Goal: Check status: Check status

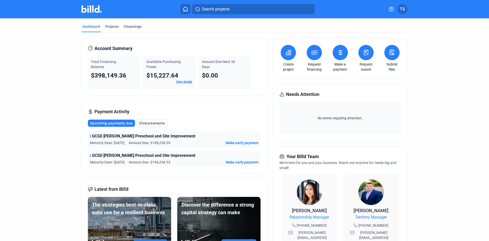
click at [153, 124] on span "Disbursements" at bounding box center [152, 122] width 26 height 5
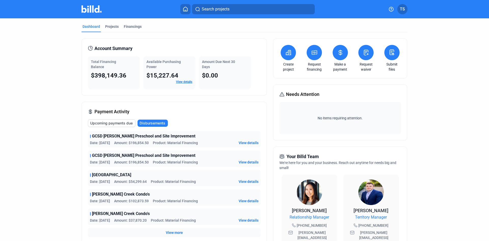
click at [247, 142] on span "View details" at bounding box center [249, 142] width 20 height 5
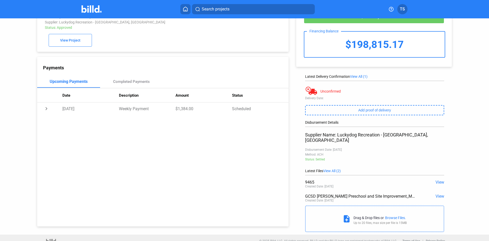
scroll to position [22, 0]
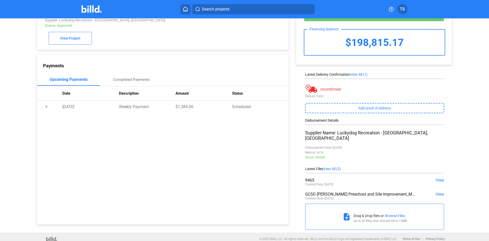
click at [358, 74] on span "View All (1)" at bounding box center [359, 74] width 18 height 4
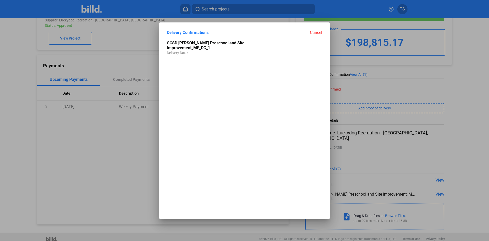
click at [315, 34] on div "Cancel" at bounding box center [283, 32] width 78 height 5
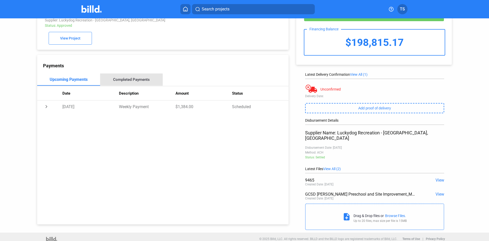
click at [129, 81] on div "Completed Payments" at bounding box center [131, 79] width 37 height 5
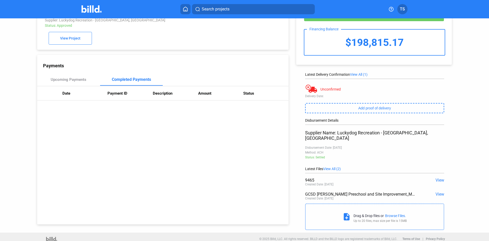
click at [326, 90] on div "Unconfirmed" at bounding box center [330, 89] width 20 height 4
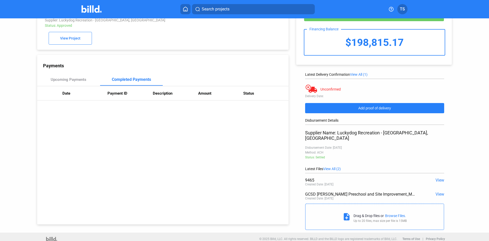
click at [362, 109] on span "Add proof of delivery" at bounding box center [374, 108] width 33 height 4
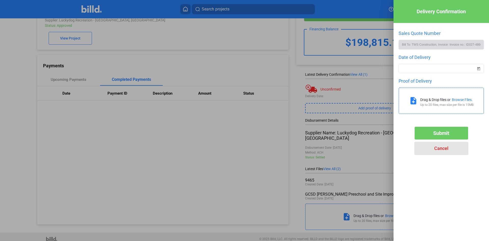
click at [442, 150] on span "Cancel" at bounding box center [441, 147] width 14 height 5
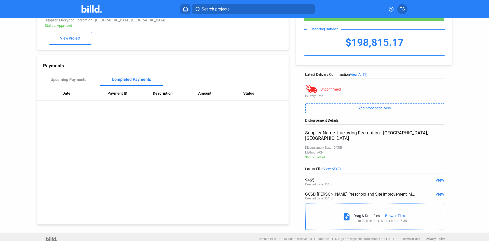
scroll to position [0, 0]
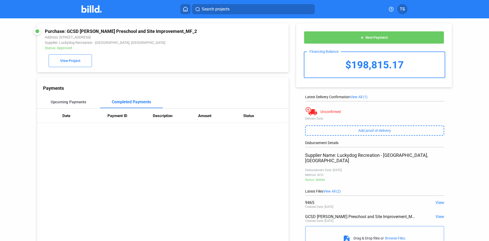
click at [77, 103] on div "Upcoming Payments" at bounding box center [69, 102] width 36 height 5
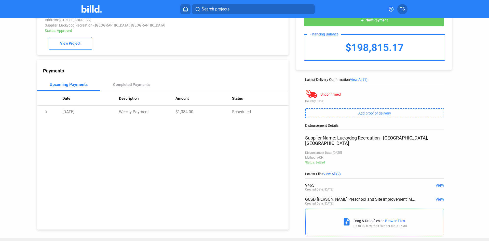
scroll to position [22, 0]
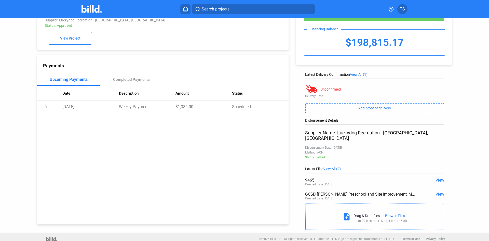
click at [329, 167] on span "View All (2)" at bounding box center [332, 169] width 18 height 4
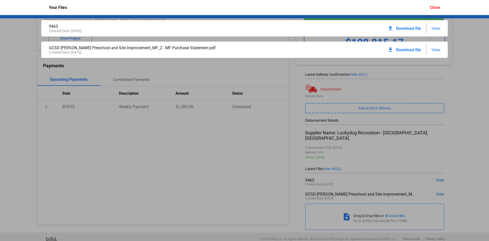
click at [453, 84] on div "9465 Created Date: [DATE] download Download file View GCSD [PERSON_NAME] Presch…" at bounding box center [244, 128] width 489 height 226
click at [438, 50] on span "View" at bounding box center [435, 49] width 9 height 5
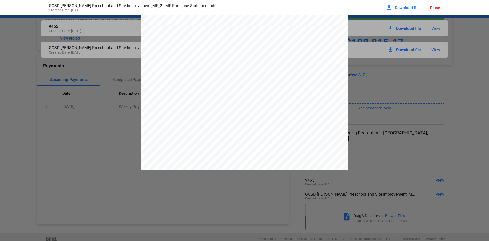
scroll to position [232, 0]
click at [440, 8] on div "GCSD [PERSON_NAME] Preschool and Site Improvement_MF_2 - MF Purchase Statement.…" at bounding box center [244, 7] width 401 height 15
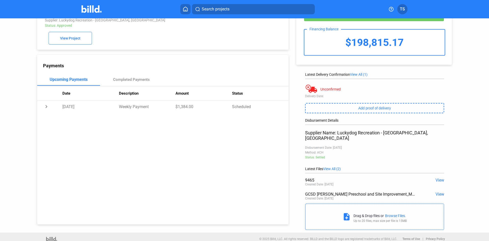
scroll to position [0, 0]
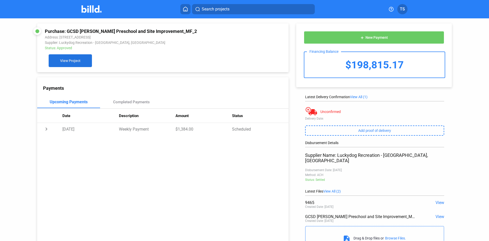
click at [68, 61] on span "View Project" at bounding box center [70, 61] width 20 height 4
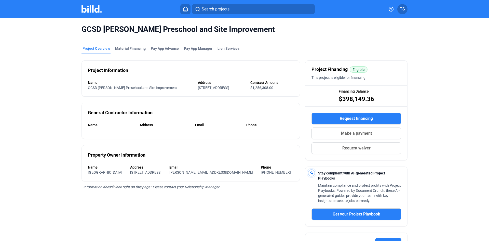
click at [134, 37] on div "GCSD [PERSON_NAME] Preschool and Site Improvement" at bounding box center [244, 29] width 326 height 22
click at [133, 49] on div "Material Financing" at bounding box center [130, 48] width 31 height 5
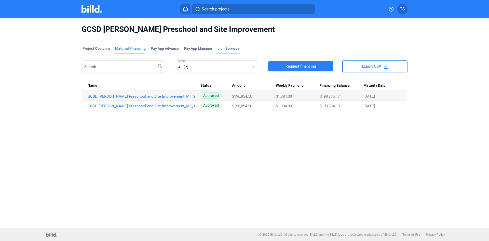
click at [229, 48] on div "Lien Services" at bounding box center [229, 48] width 22 height 5
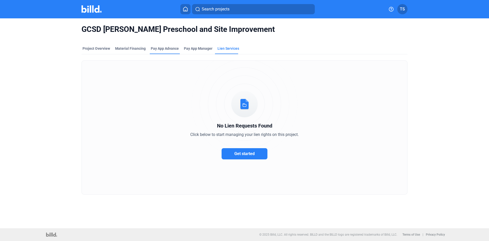
click at [160, 49] on div "Pay App Advance" at bounding box center [165, 48] width 28 height 5
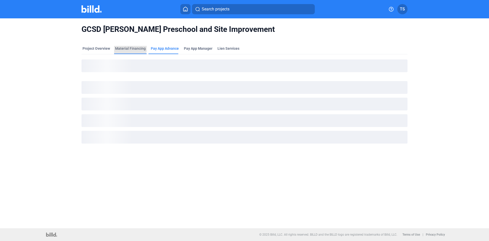
click at [126, 47] on div "Material Financing" at bounding box center [130, 48] width 31 height 5
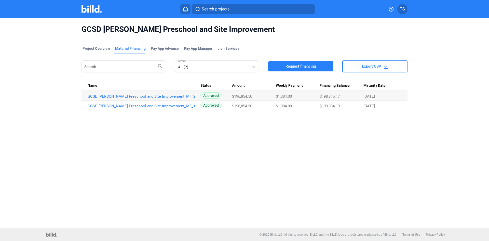
click at [141, 96] on link "GCSD [PERSON_NAME] Preschool and Site Improvement_MF_2" at bounding box center [144, 96] width 113 height 5
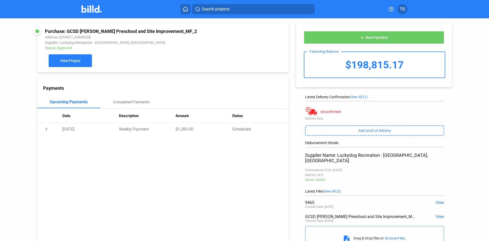
click at [62, 62] on span "View Project" at bounding box center [70, 61] width 20 height 4
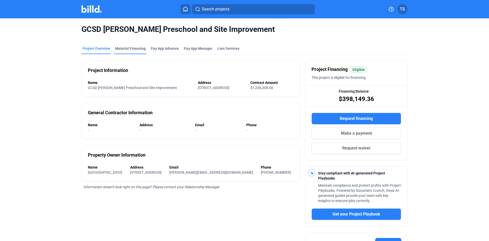
click at [125, 49] on div "Material Financing" at bounding box center [130, 48] width 31 height 5
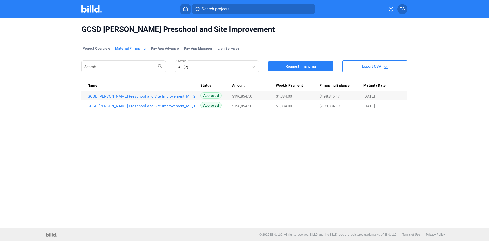
click at [130, 99] on link "GCSD [PERSON_NAME] Preschool and Site Improvement_MF_1" at bounding box center [144, 96] width 113 height 5
